Goal: Information Seeking & Learning: Find specific fact

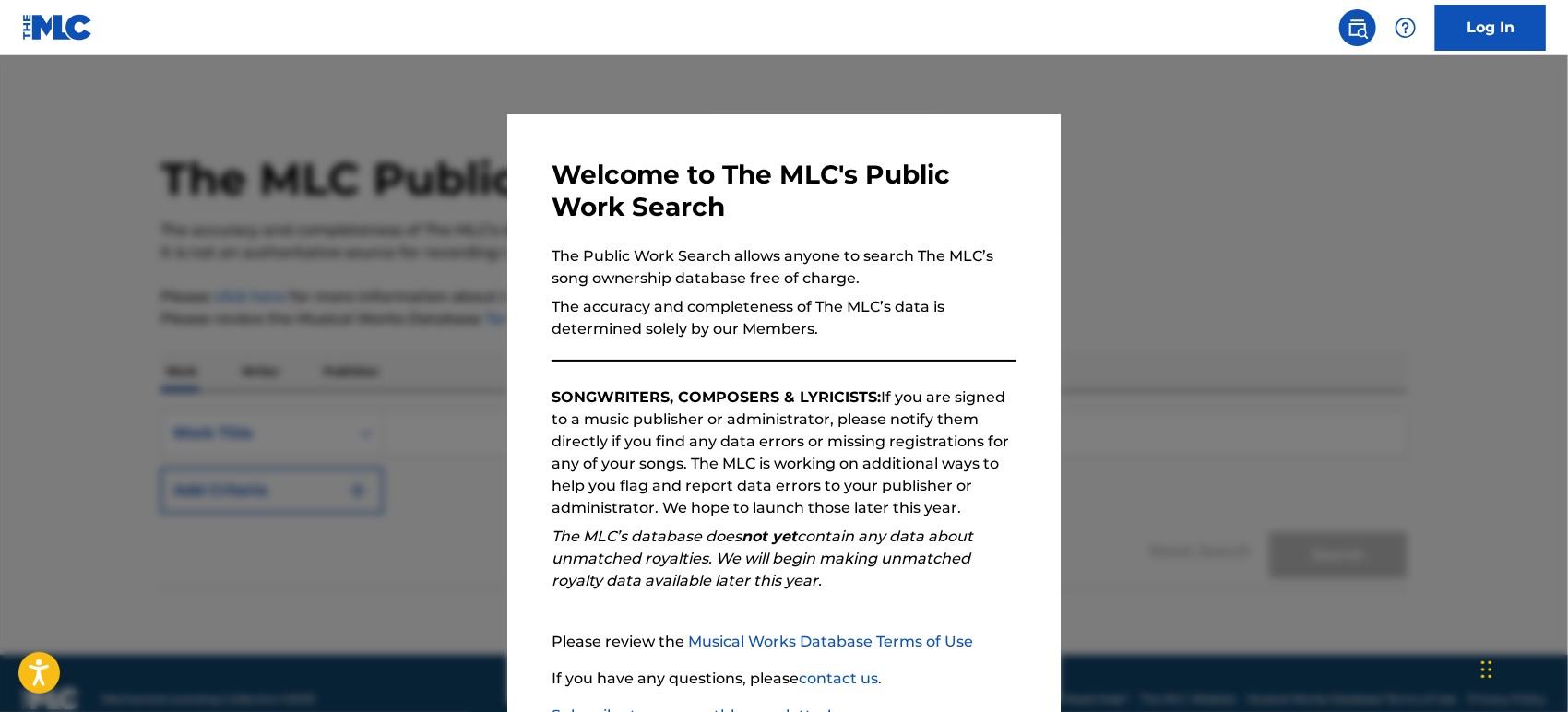
scroll to position [131, 0]
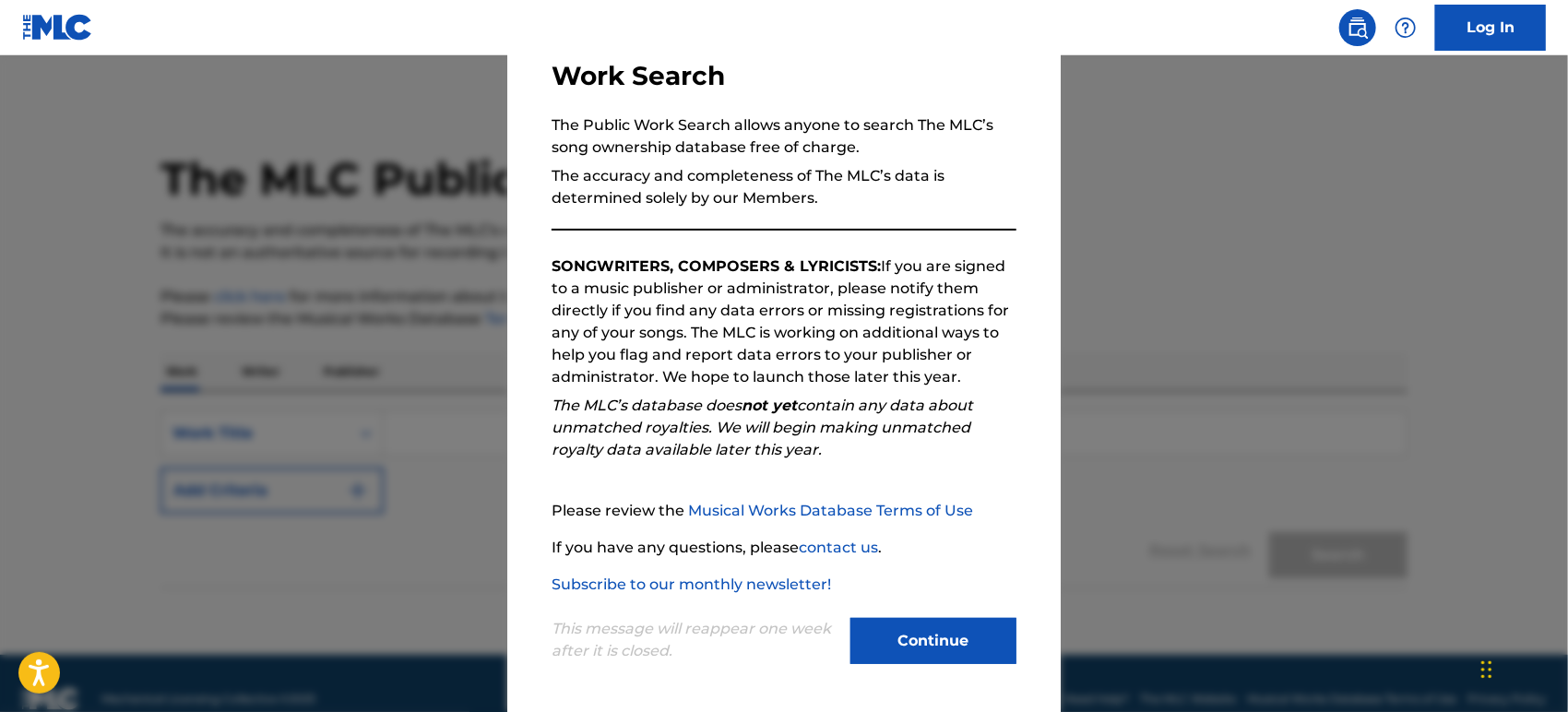
click at [910, 633] on button "Continue" at bounding box center [933, 641] width 166 height 46
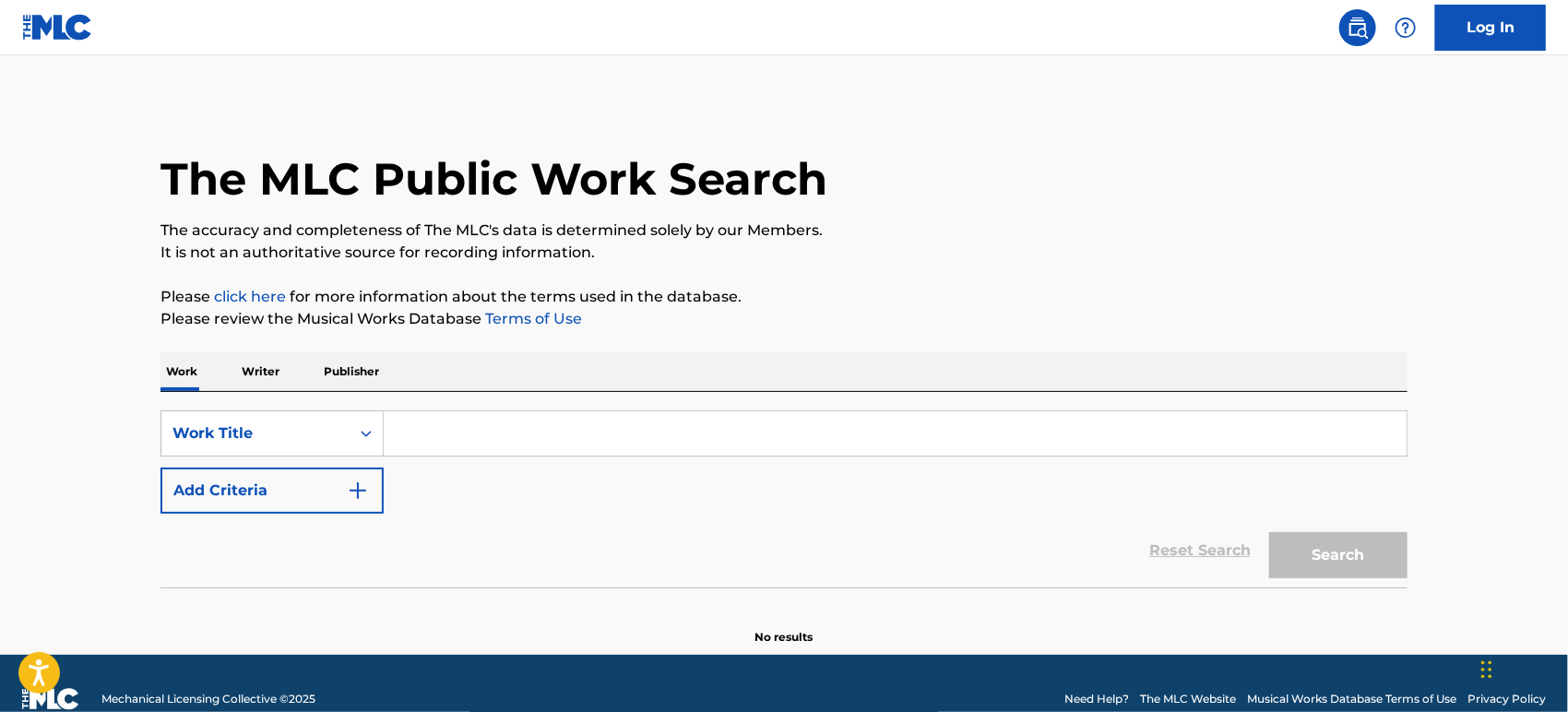
click at [511, 448] on input "Search Form" at bounding box center [895, 434] width 1023 height 45
paste input "Dă-I Cu Șoldul"
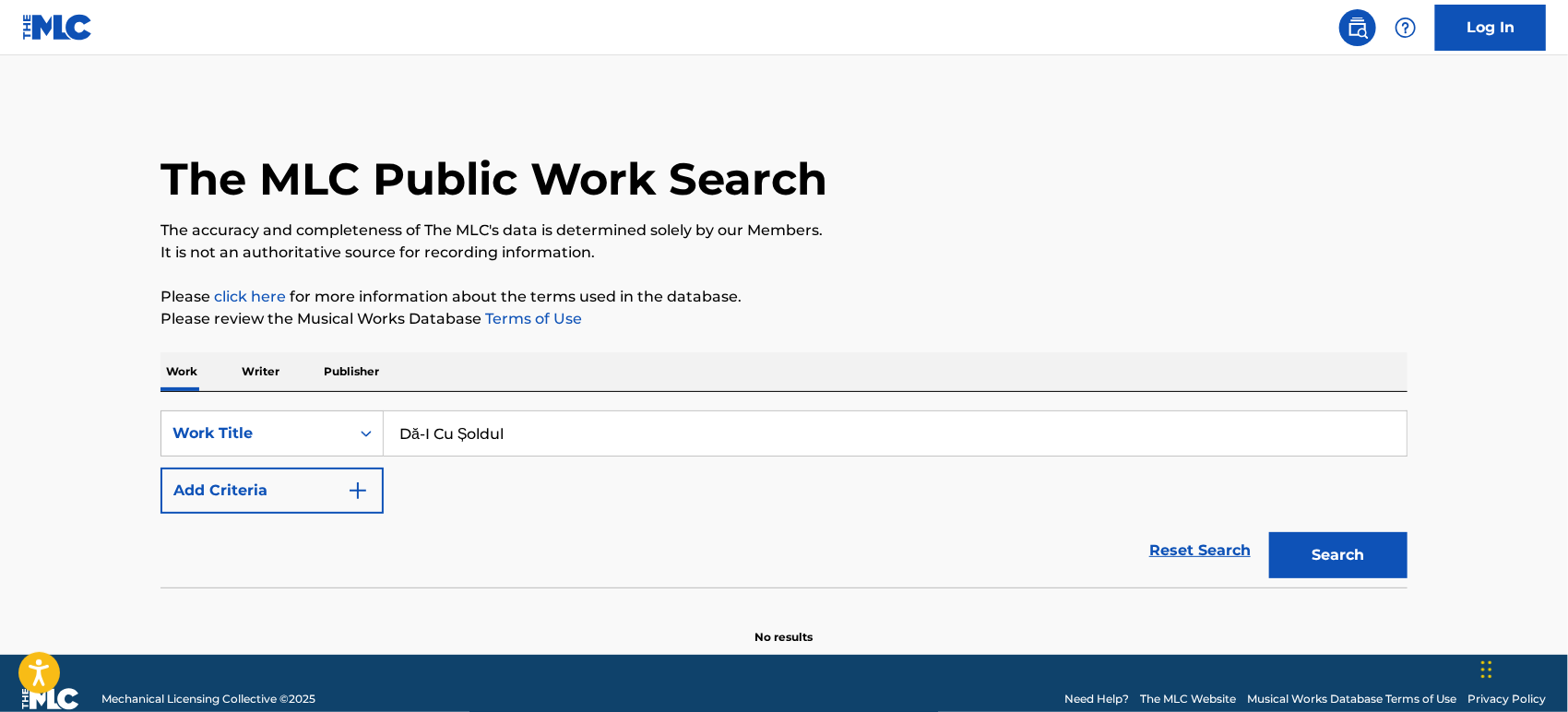
type input "Dă-I Cu Șoldul"
click at [283, 493] on button "Add Criteria" at bounding box center [272, 491] width 224 height 46
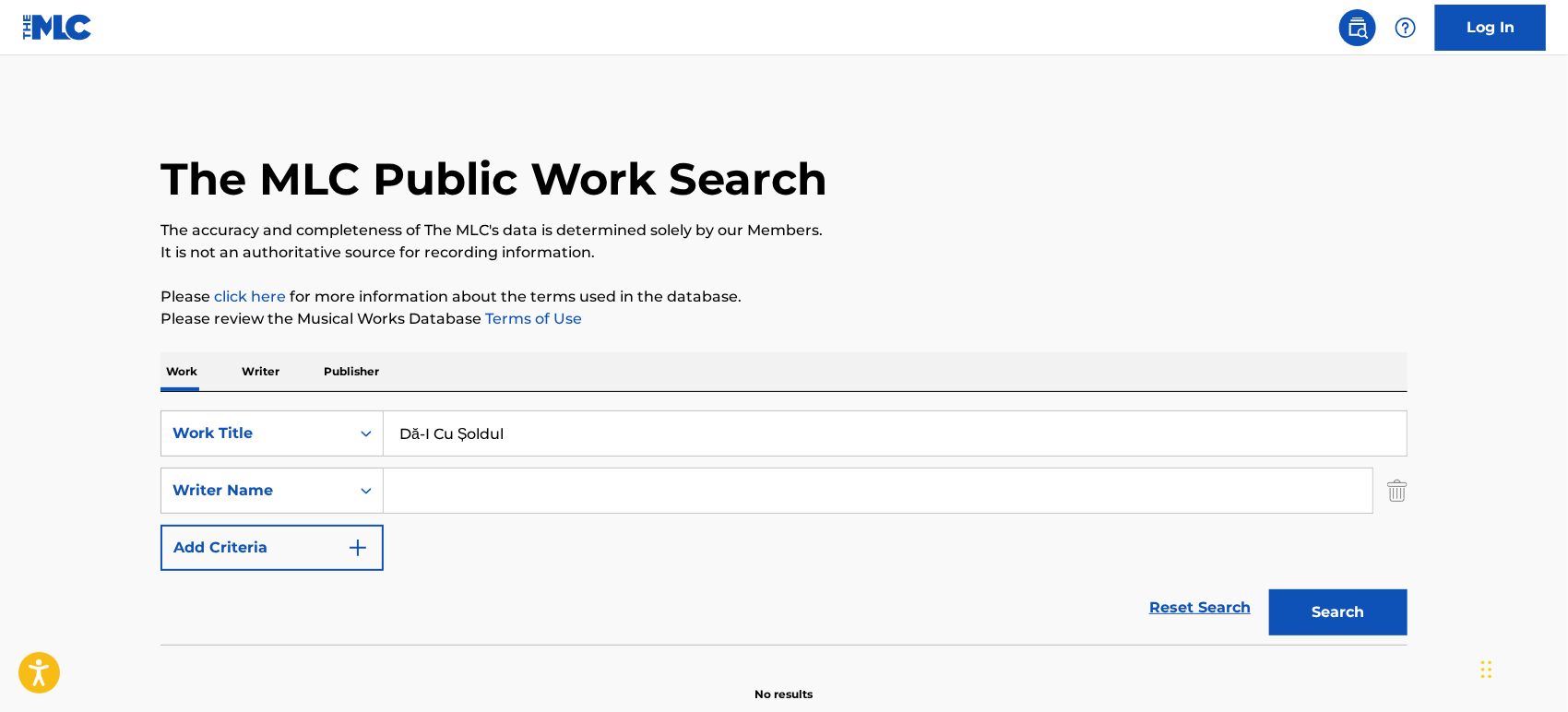
click at [494, 498] on input "Search Form" at bounding box center [879, 491] width 989 height 45
paste input "Agati"
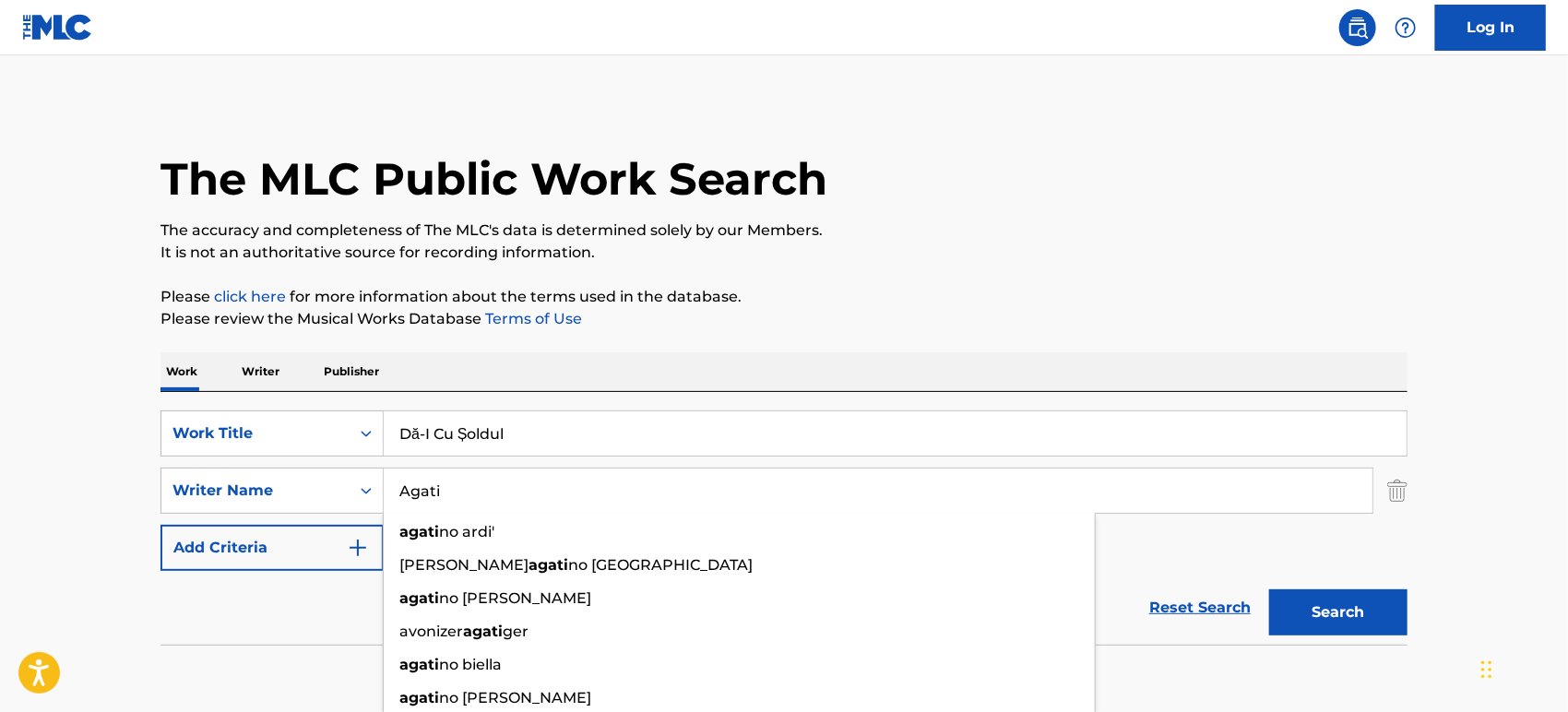
type input "Agati"
click at [1334, 613] on button "Search" at bounding box center [1338, 613] width 138 height 46
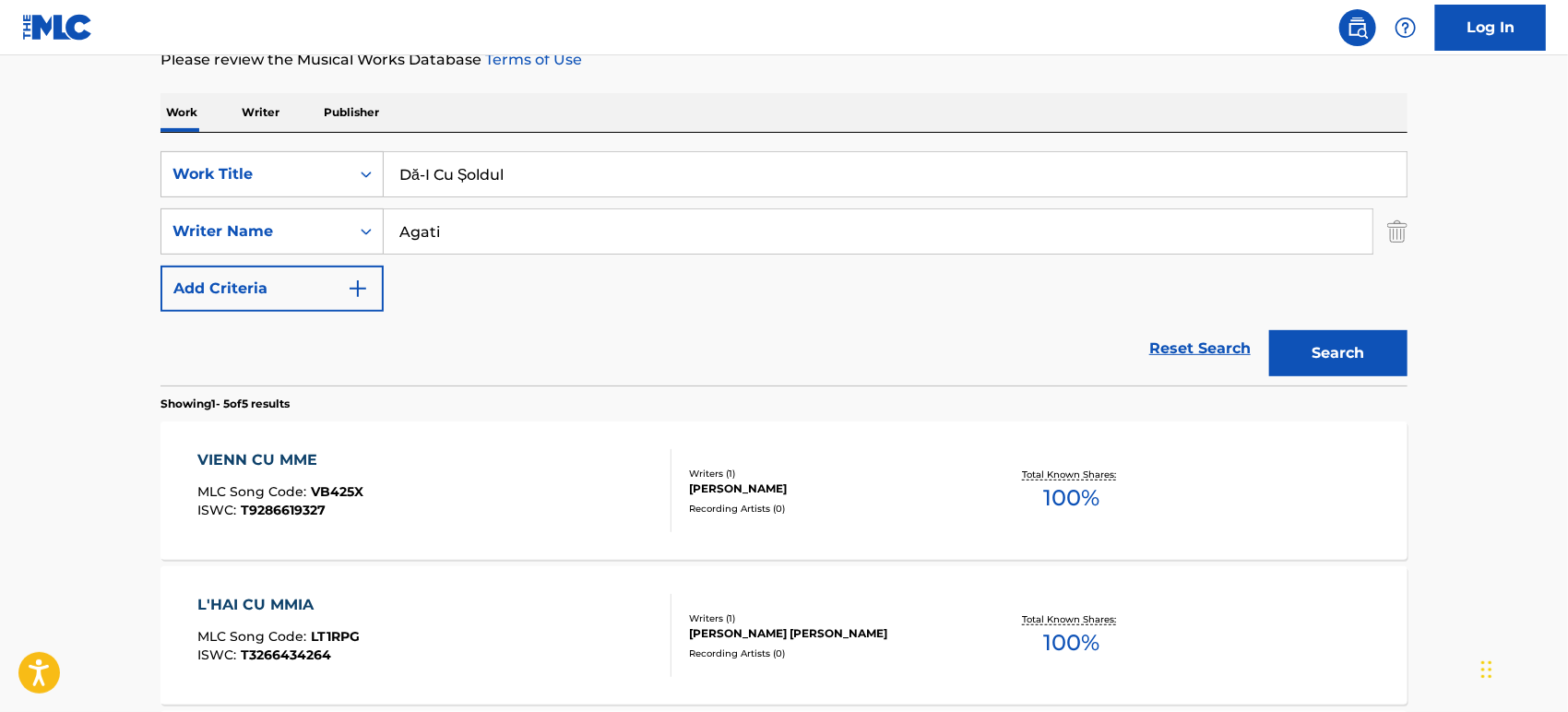
scroll to position [50, 0]
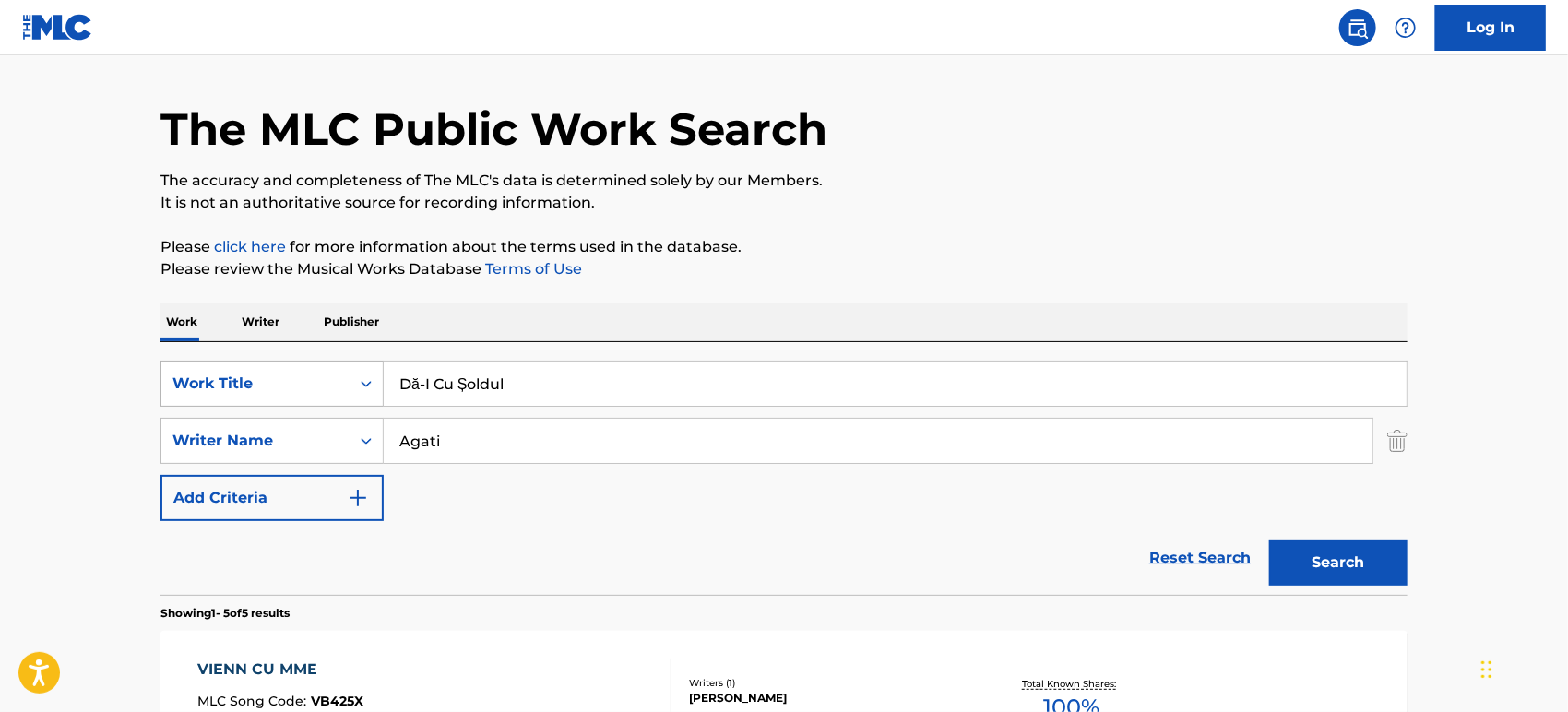
drag, startPoint x: 535, startPoint y: 389, endPoint x: 251, endPoint y: 393, distance: 284.0
click at [251, 393] on div "SearchWithCriteria349e8f4a-beb4-4620-aa77-9abc9daa3d0b Work Title Dă-I Cu Șoldul" at bounding box center [784, 384] width 1247 height 46
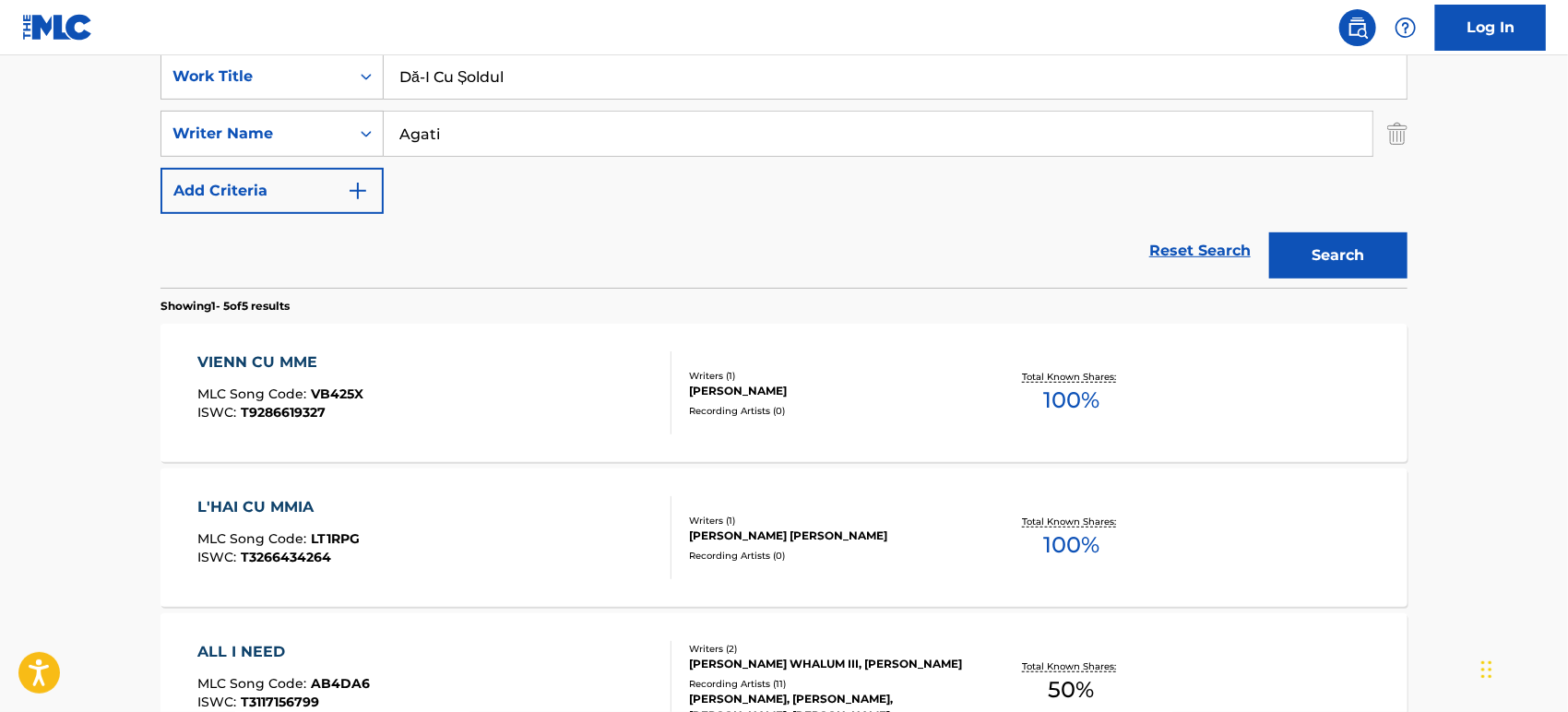
scroll to position [870, 0]
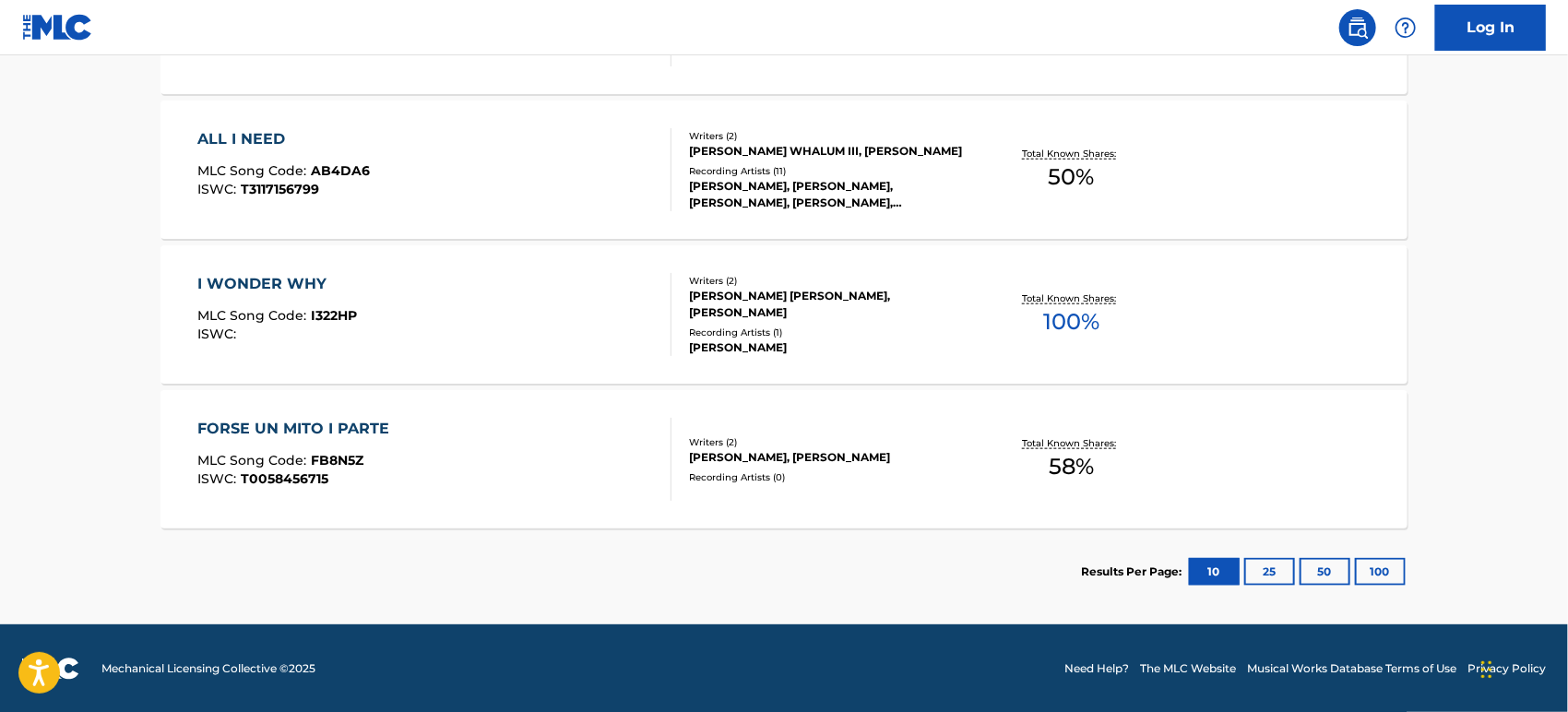
click at [1350, 565] on section "Results Per Page: 10 25 50 100" at bounding box center [1244, 572] width 327 height 28
click at [1393, 569] on button "100" at bounding box center [1380, 572] width 51 height 28
